Goal: Information Seeking & Learning: Compare options

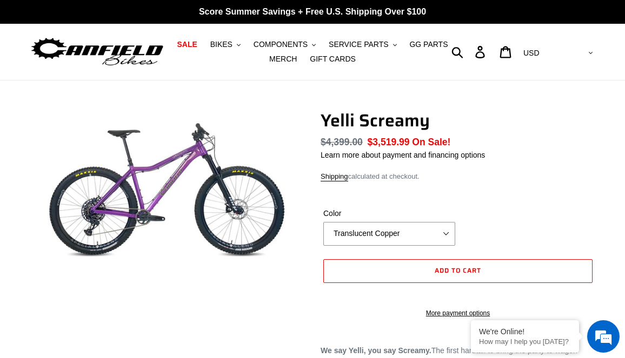
select select "highest-rating"
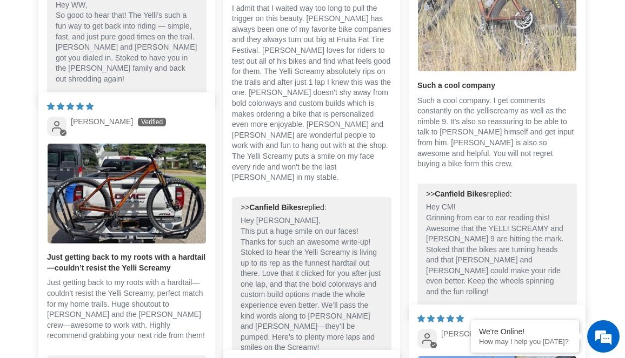
scroll to position [878, 0]
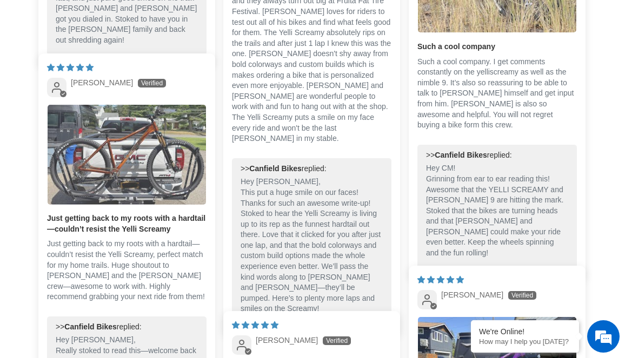
click at [127, 163] on img "Link to user picture 1" at bounding box center [127, 154] width 158 height 99
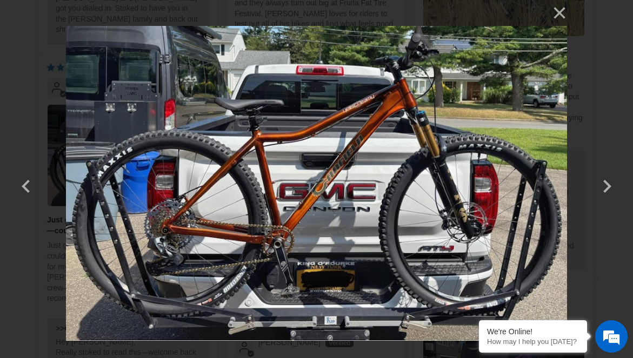
scroll to position [0, 0]
click at [564, 10] on button "×" at bounding box center [554, 13] width 26 height 26
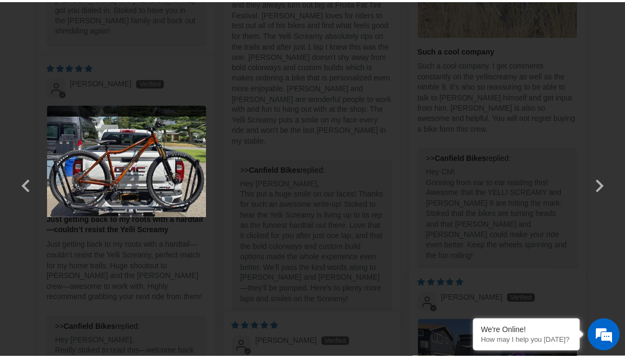
scroll to position [878, 0]
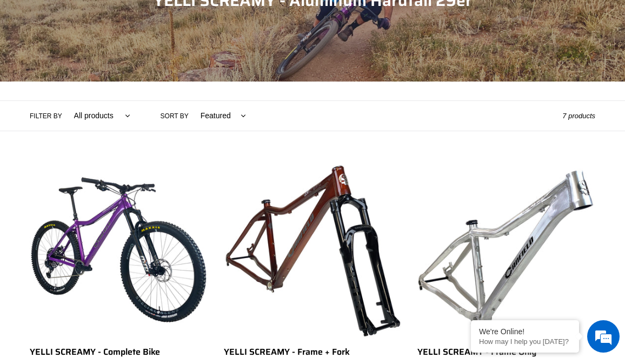
scroll to position [162, 0]
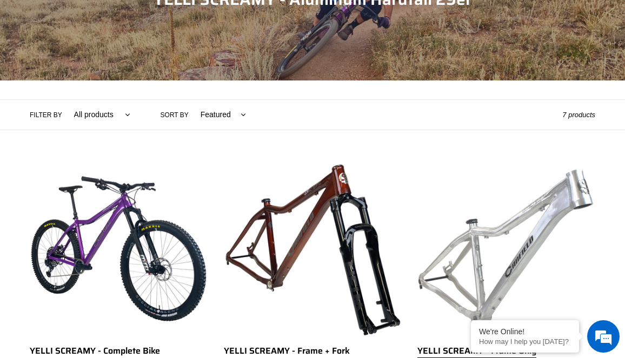
click at [550, 254] on link "YELLI SCREAMY - Frame Only" at bounding box center [506, 282] width 178 height 245
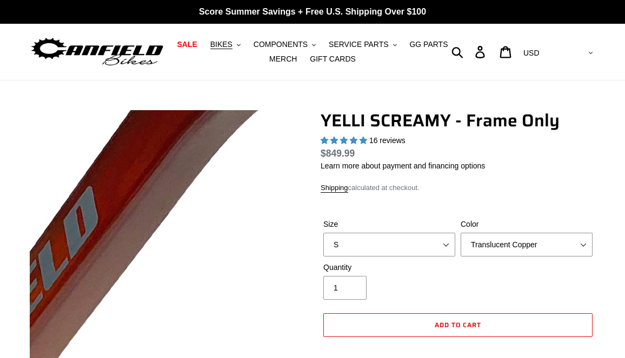
select select "highest-rating"
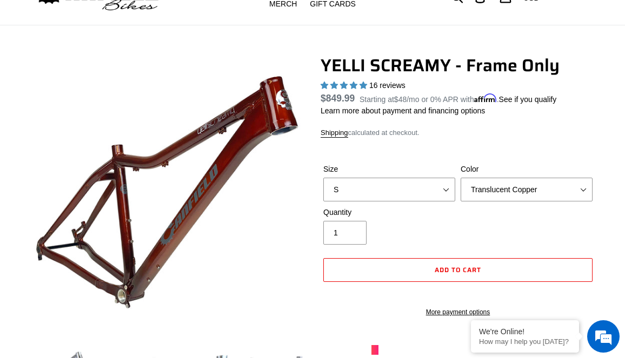
scroll to position [108, 0]
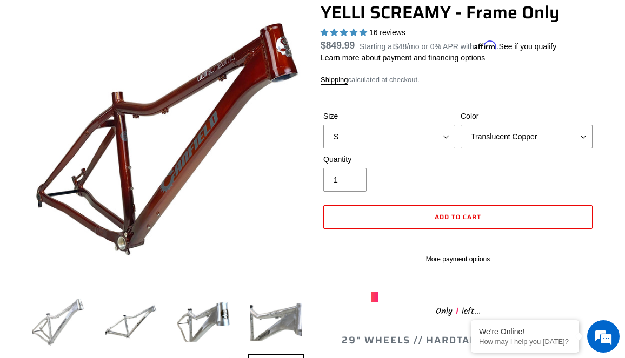
click at [73, 319] on img at bounding box center [58, 322] width 57 height 57
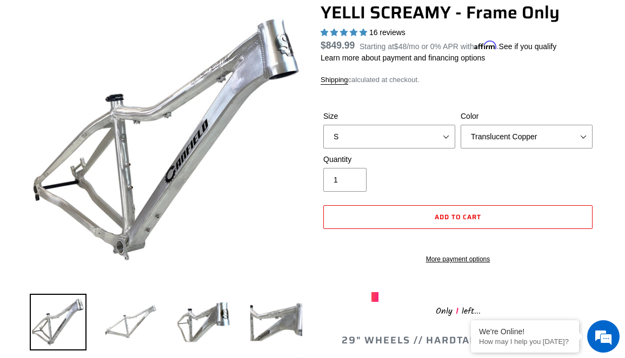
click at [117, 316] on img at bounding box center [131, 322] width 57 height 57
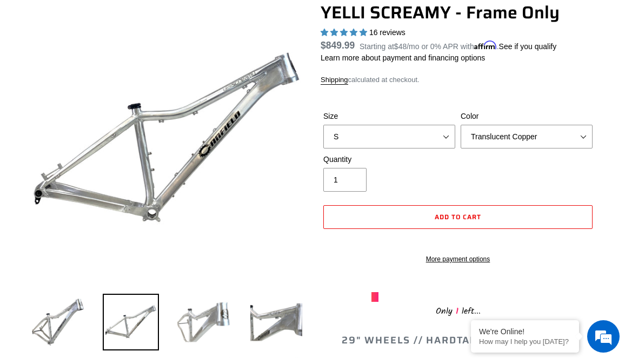
click at [200, 325] on img at bounding box center [203, 322] width 57 height 57
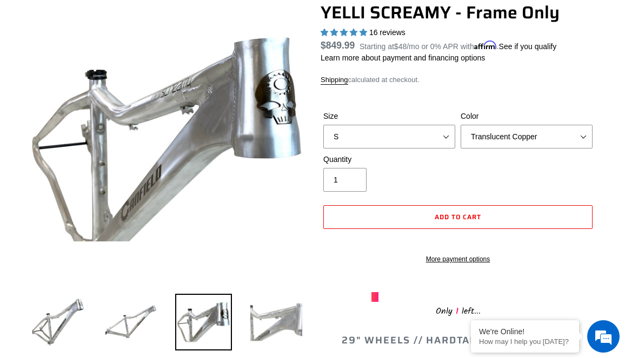
click at [296, 328] on img at bounding box center [276, 322] width 57 height 57
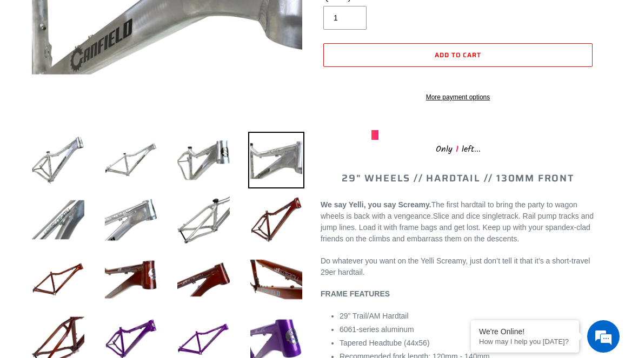
scroll to position [0, 0]
click at [277, 224] on img at bounding box center [276, 220] width 57 height 57
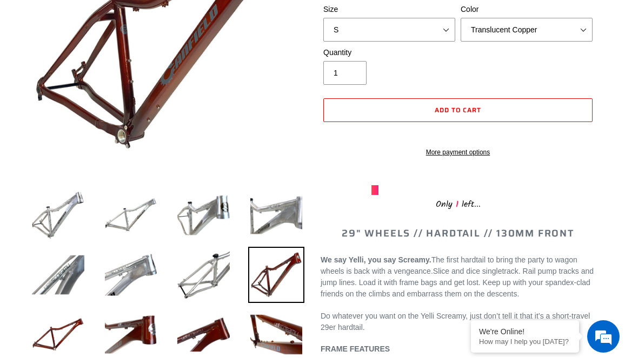
scroll to position [216, 0]
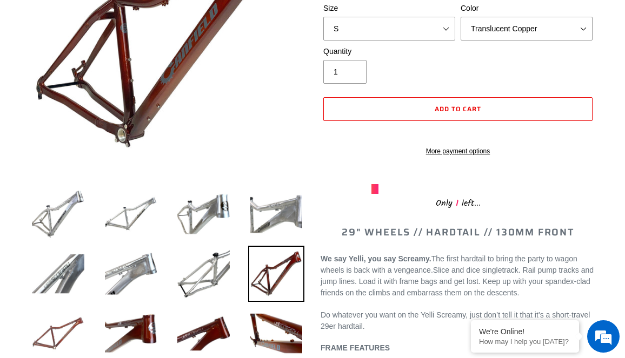
click at [71, 333] on img at bounding box center [58, 333] width 57 height 57
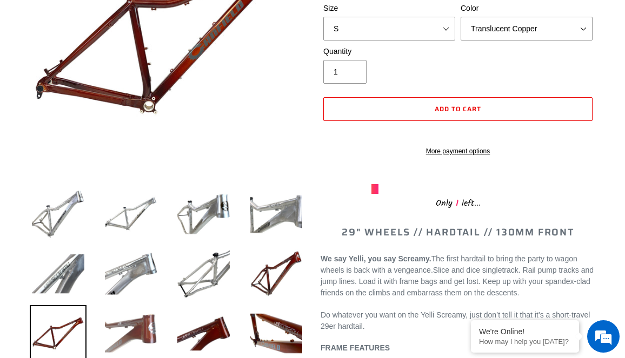
click at [146, 343] on img at bounding box center [131, 333] width 57 height 57
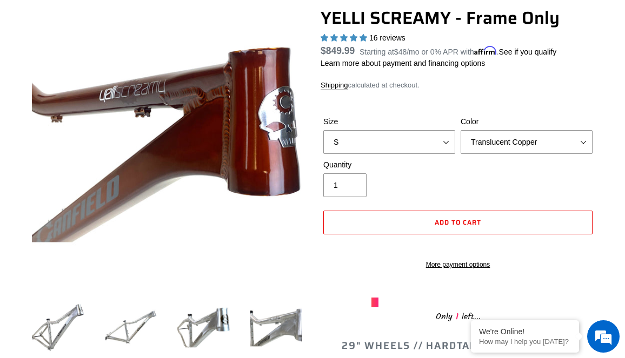
scroll to position [0, 0]
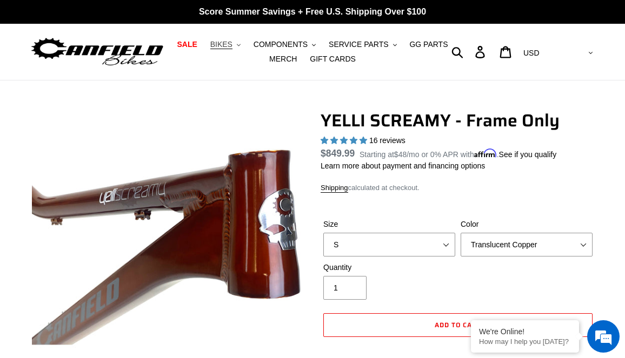
click at [232, 46] on span "BIKES" at bounding box center [221, 44] width 22 height 9
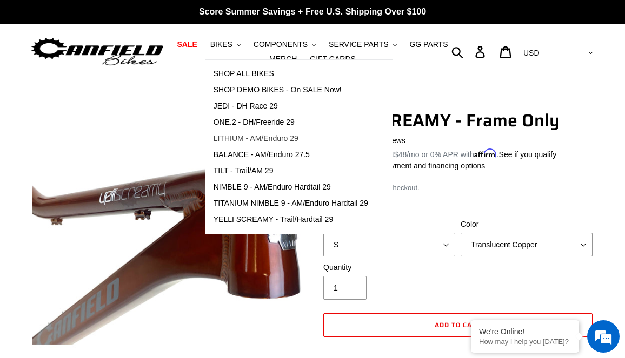
click at [257, 140] on span "LITHIUM - AM/Enduro 29" at bounding box center [255, 138] width 85 height 9
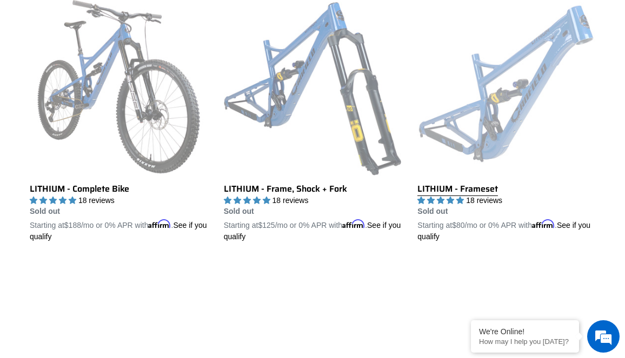
click at [514, 122] on link "LITHIUM - Frameset" at bounding box center [506, 120] width 178 height 245
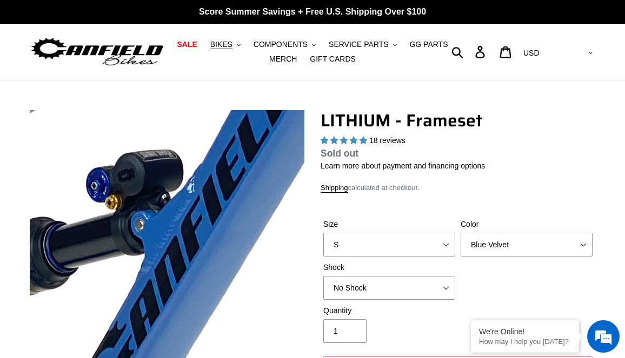
select select "highest-rating"
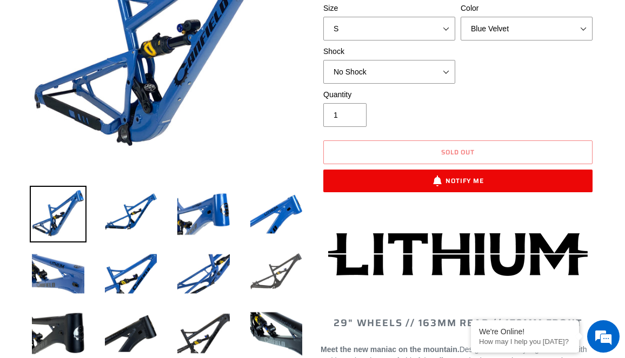
click at [285, 265] on img at bounding box center [276, 274] width 57 height 57
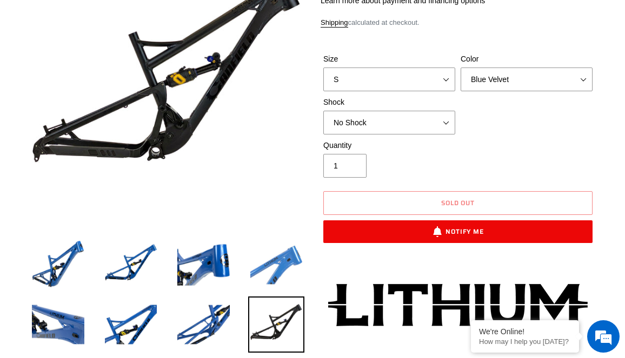
scroll to position [216, 0]
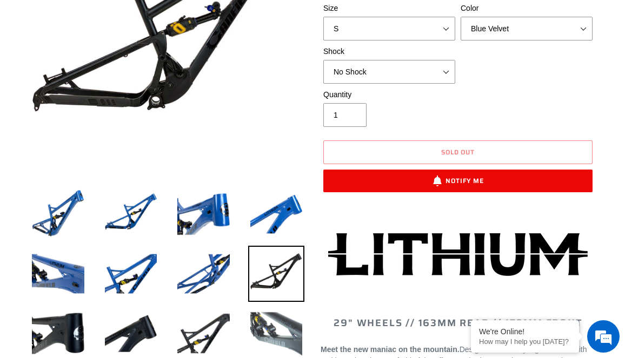
click at [288, 315] on img at bounding box center [276, 333] width 57 height 57
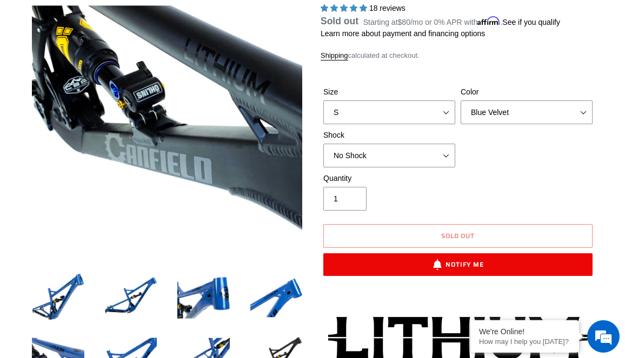
scroll to position [108, 0]
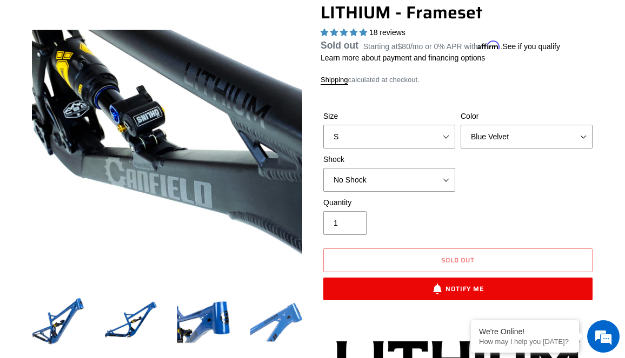
click at [273, 320] on img at bounding box center [276, 322] width 57 height 57
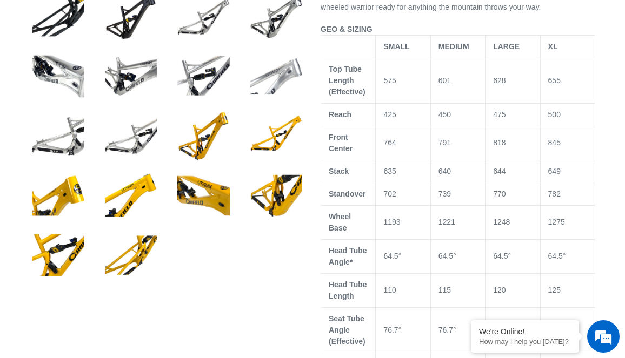
scroll to position [594, 0]
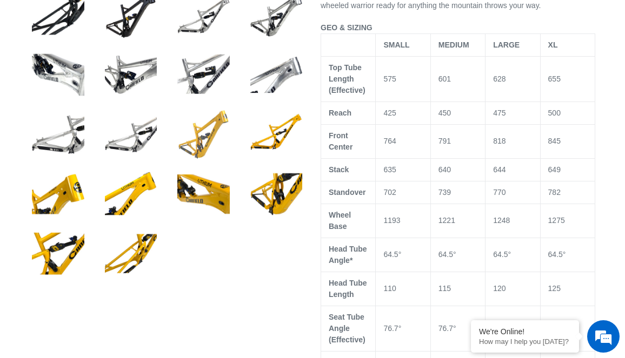
click at [209, 143] on img at bounding box center [203, 134] width 57 height 57
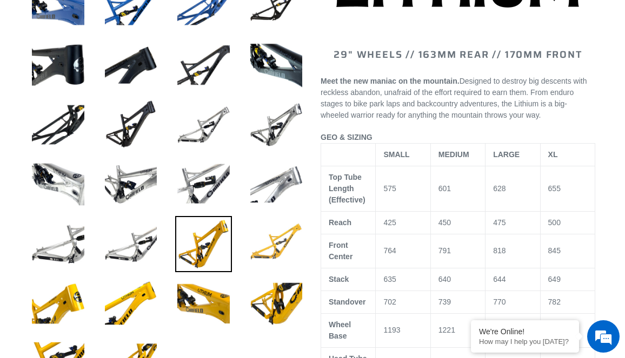
scroll to position [486, 0]
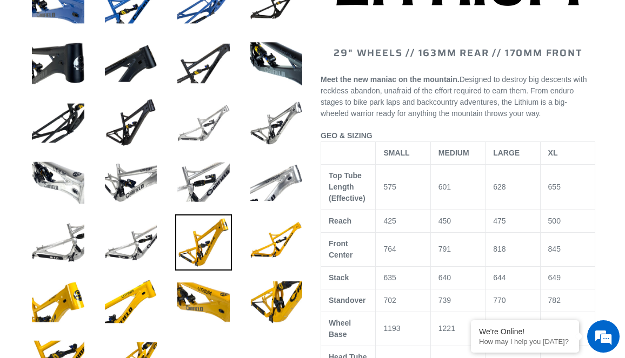
click at [207, 134] on img at bounding box center [203, 123] width 57 height 57
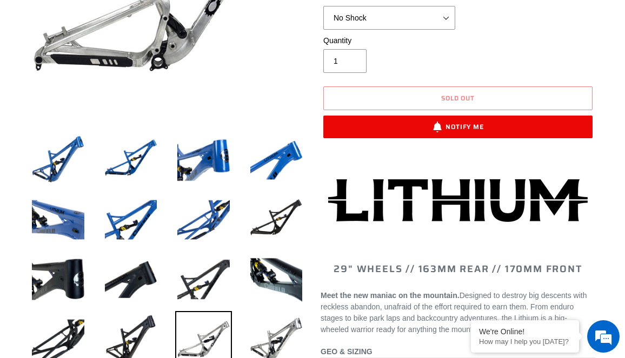
scroll to position [54, 0]
